Goal: Find contact information: Find contact information

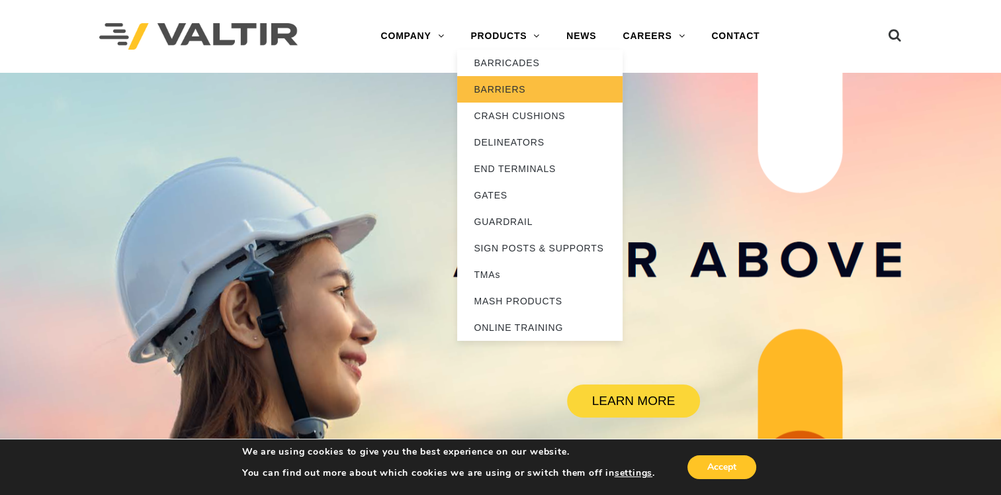
click at [498, 90] on link "BARRIERS" at bounding box center [539, 89] width 165 height 26
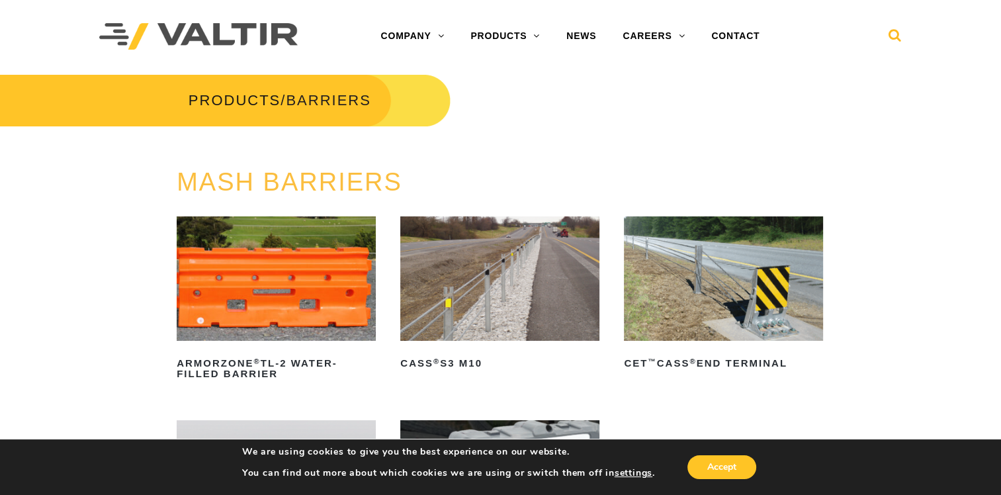
click at [894, 32] on icon at bounding box center [895, 38] width 13 height 20
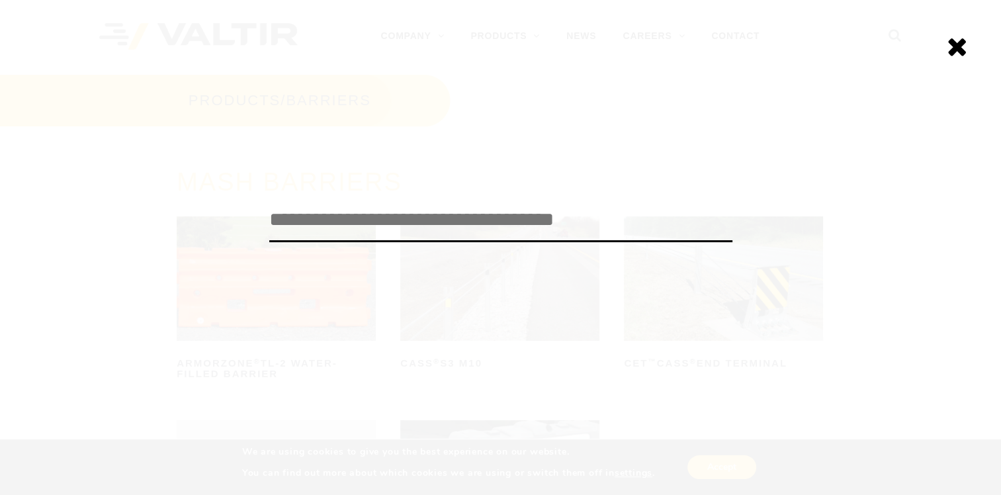
click at [490, 205] on input "search" at bounding box center [500, 220] width 463 height 44
type input "******"
click input "******" at bounding box center [0, 0] width 0 height 0
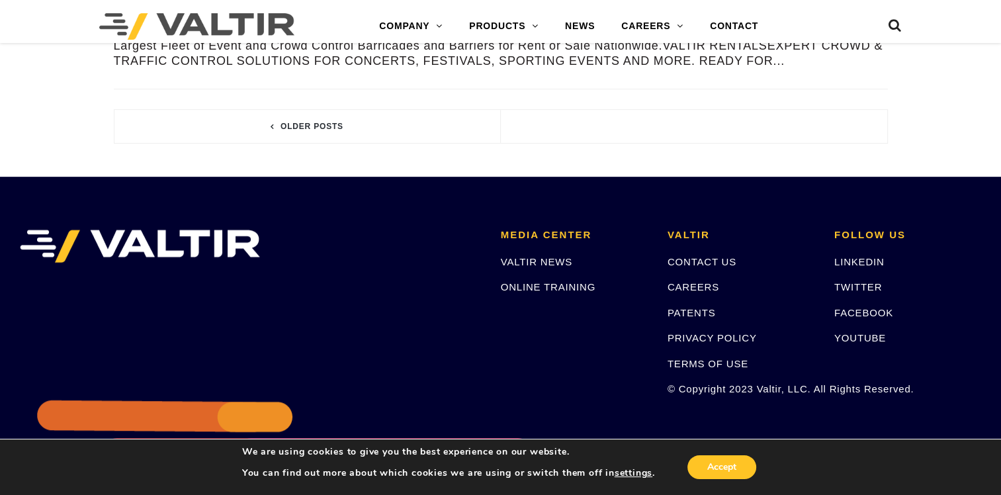
scroll to position [5766, 0]
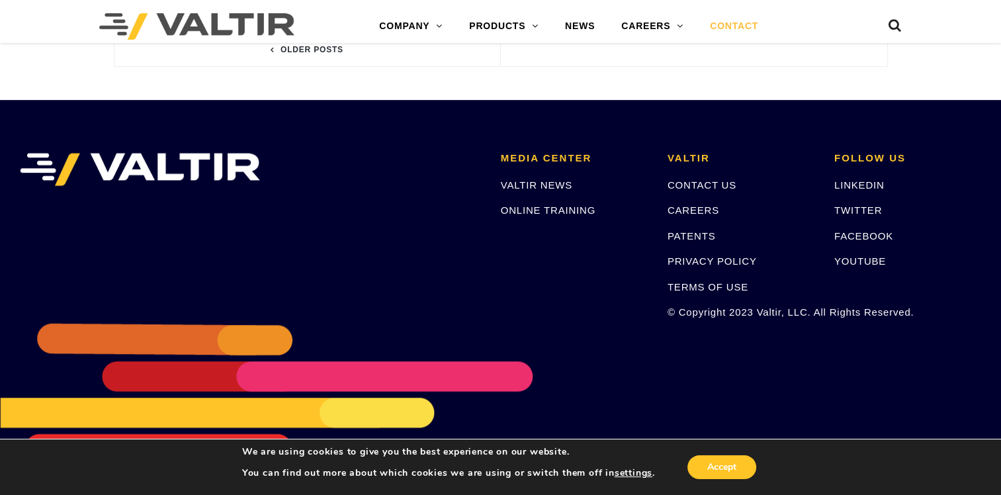
click at [714, 27] on link "CONTACT" at bounding box center [734, 26] width 75 height 26
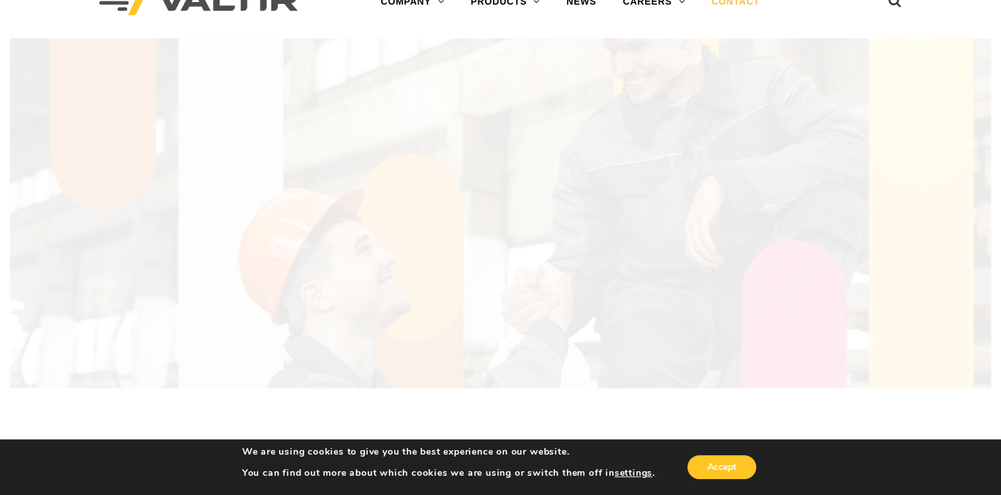
scroll to position [66, 0]
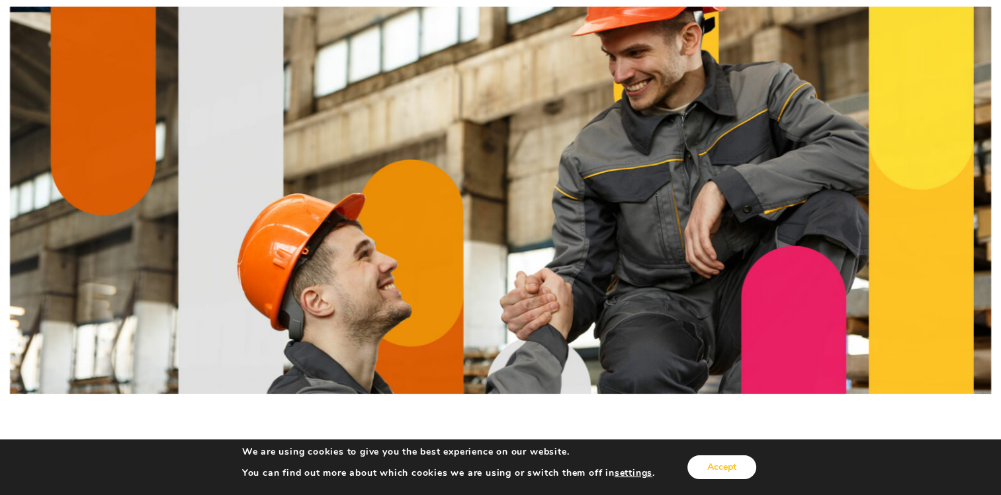
click at [720, 464] on button "Accept" at bounding box center [721, 467] width 69 height 24
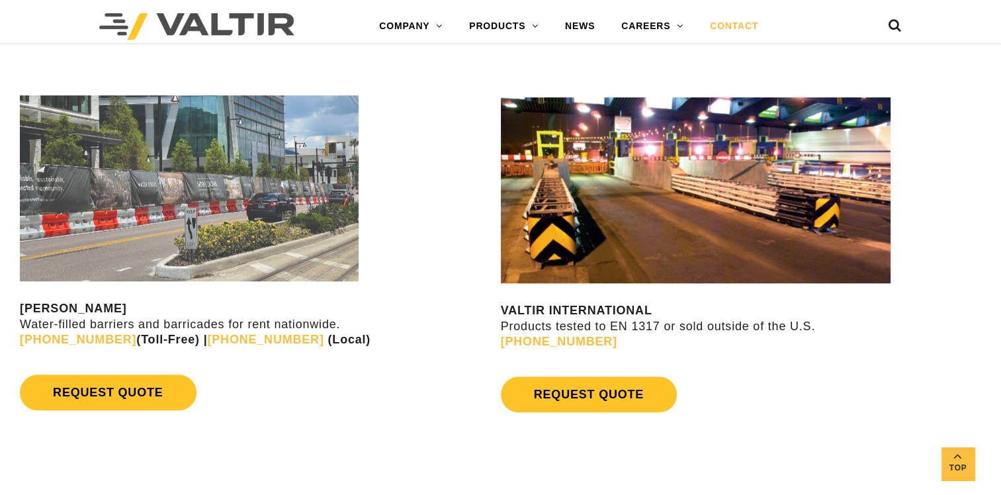
scroll to position [1191, 0]
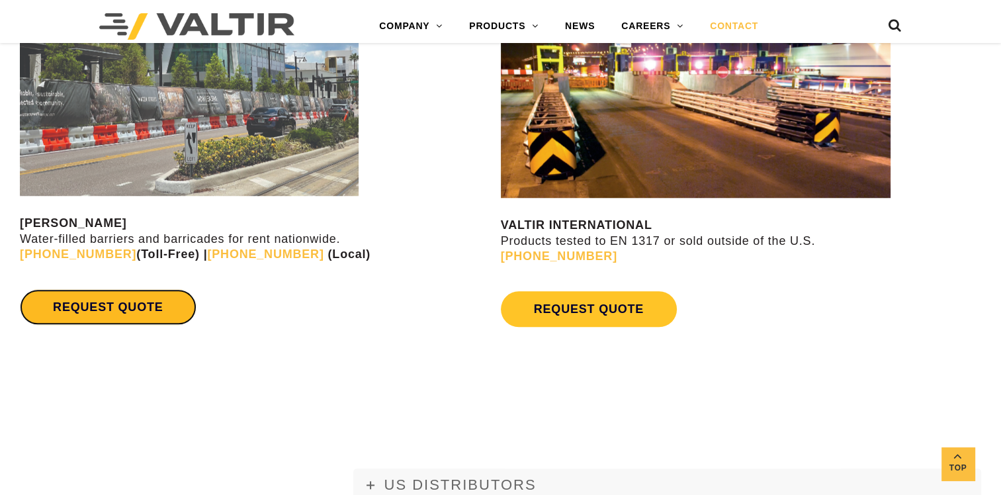
click at [136, 303] on link "REQUEST QUOTE" at bounding box center [108, 307] width 176 height 36
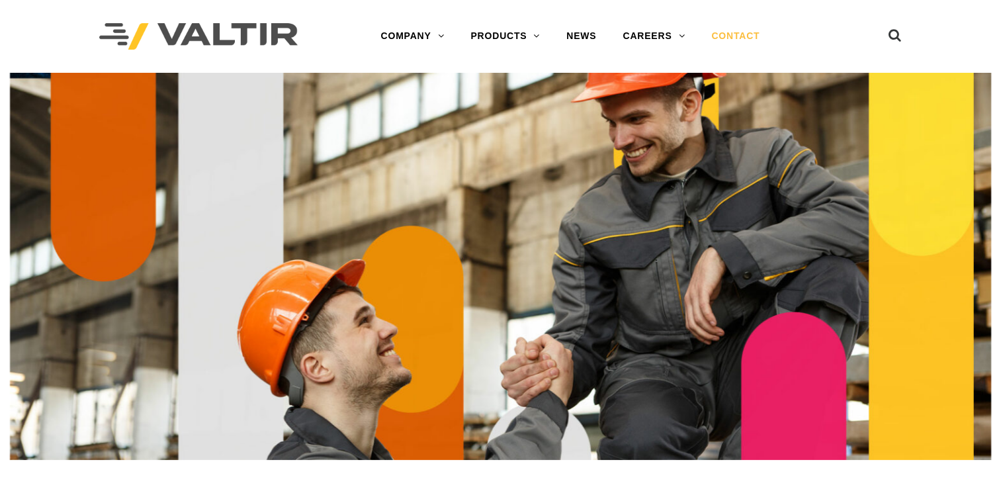
click at [735, 38] on link "CONTACT" at bounding box center [735, 36] width 75 height 26
